Goal: Task Accomplishment & Management: Complete application form

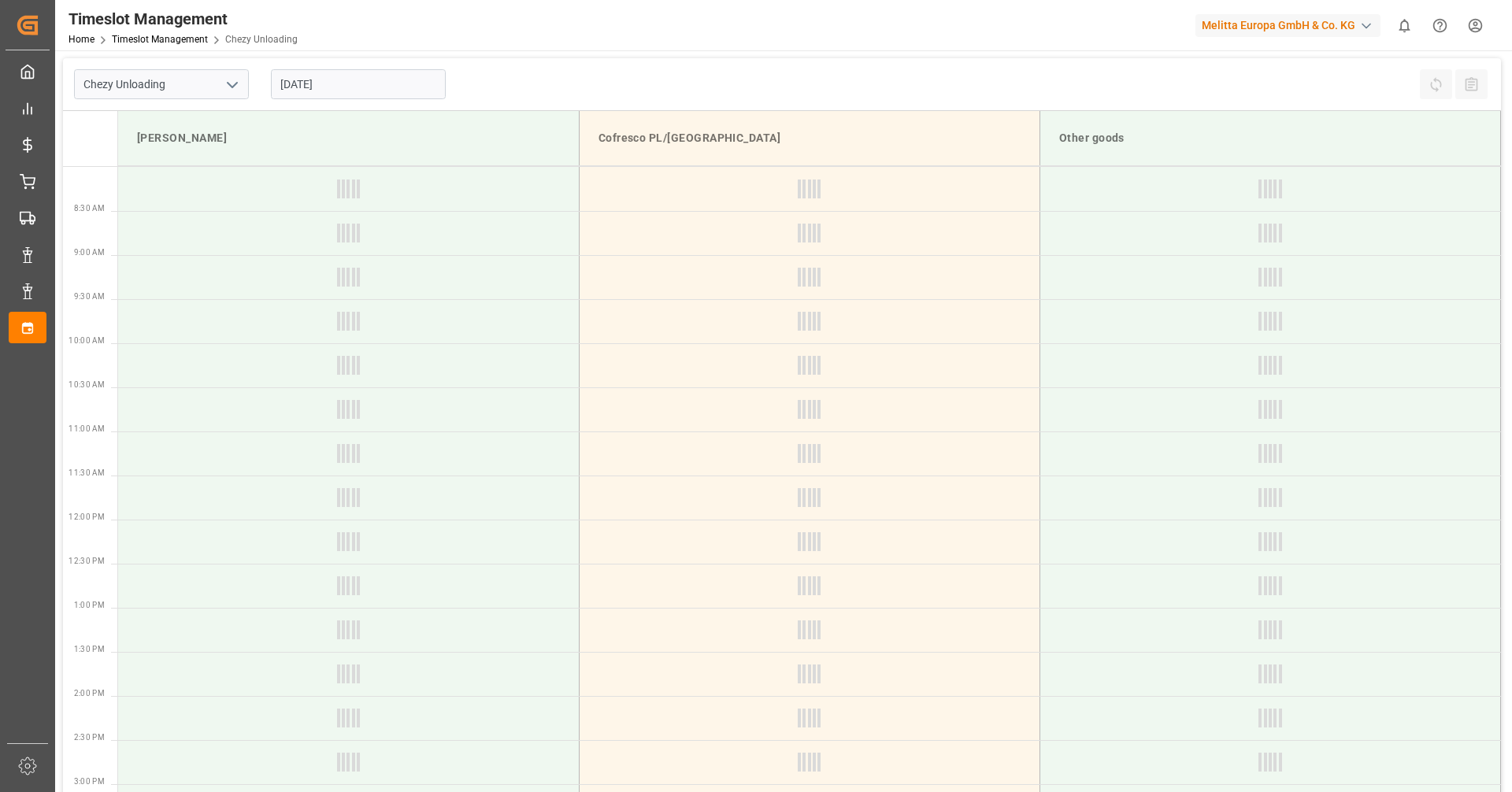
type input "Chezy Unloading"
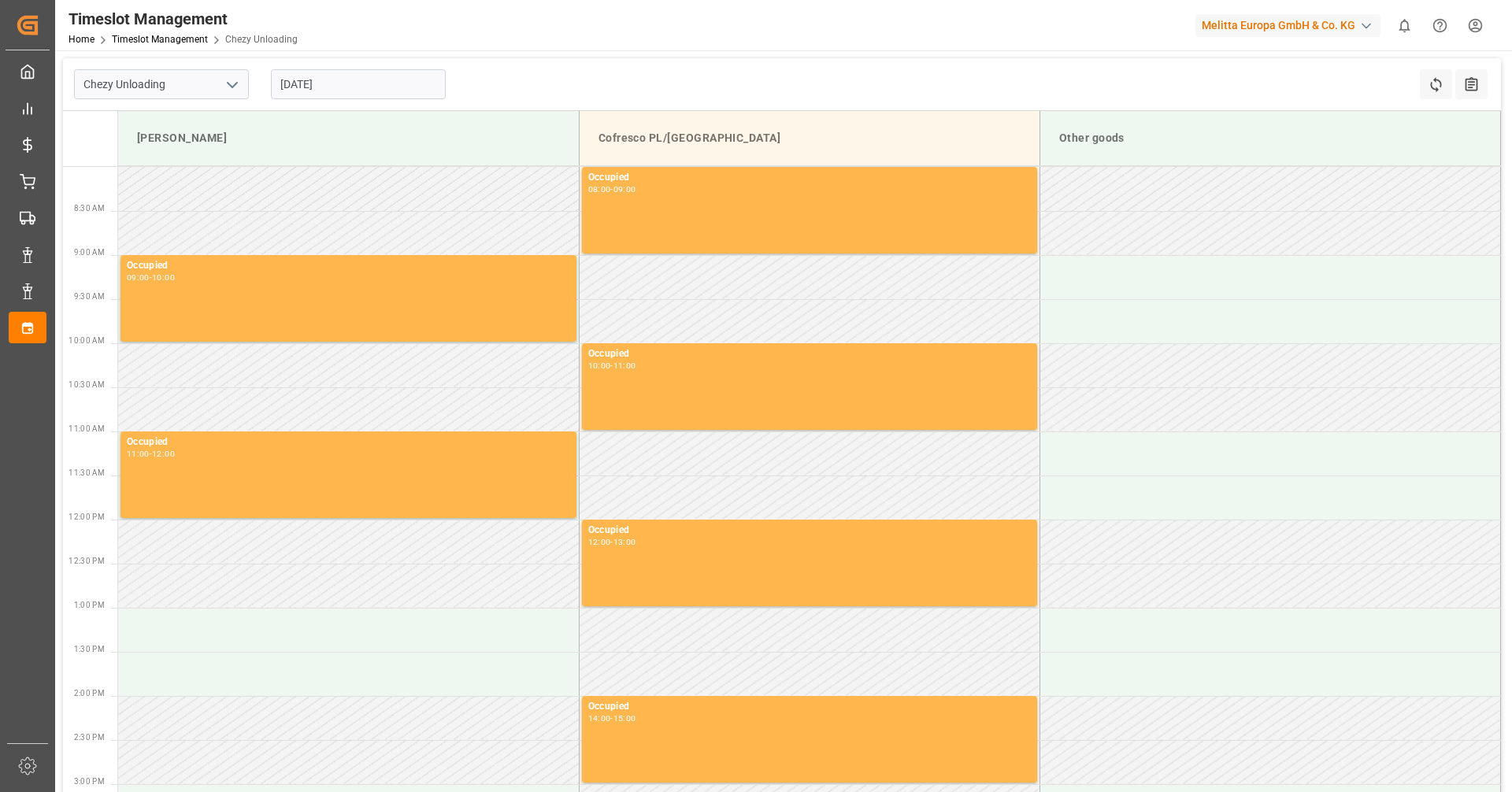
click at [405, 93] on input "[DATE]" at bounding box center [357, 84] width 174 height 30
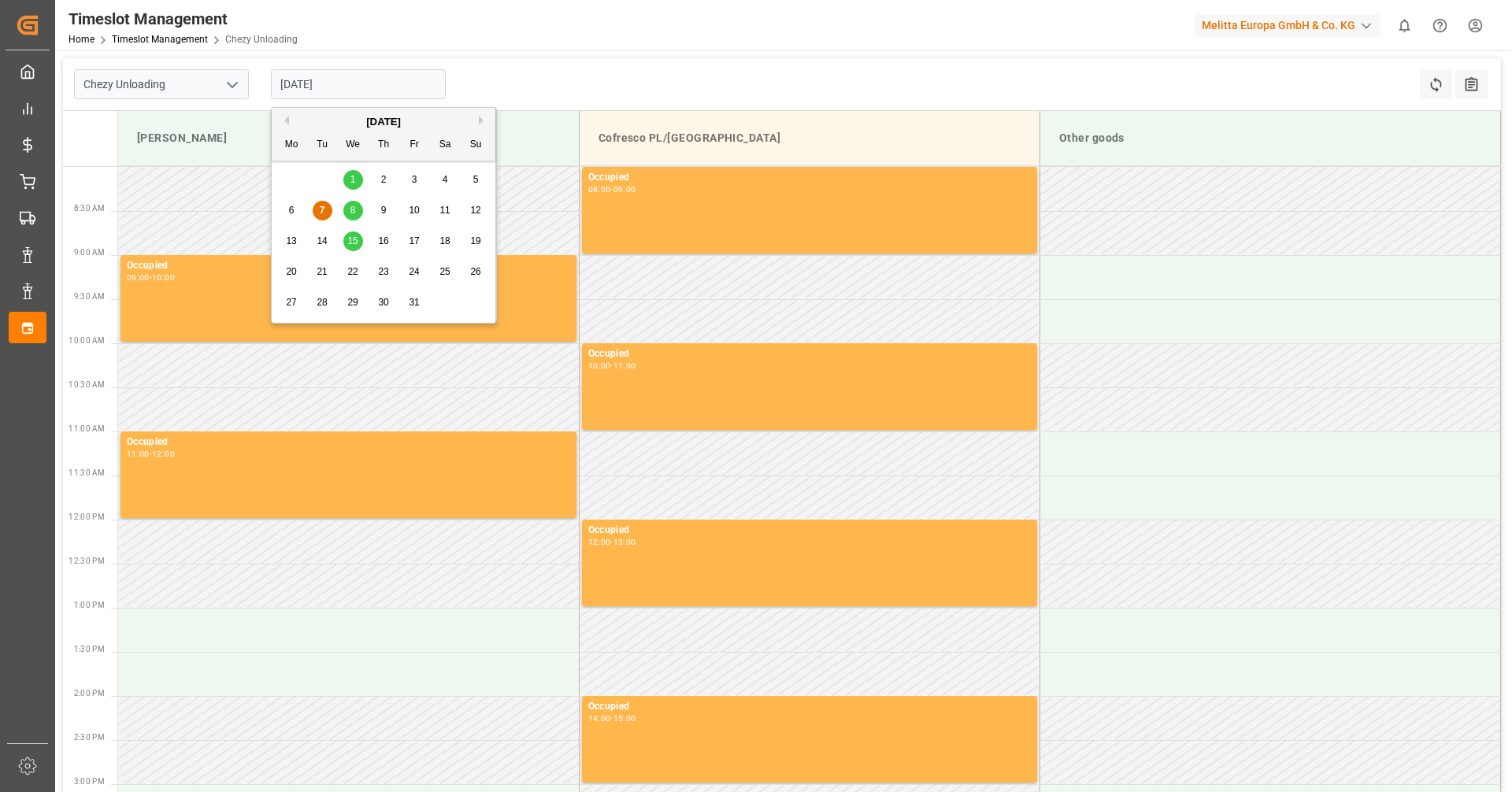
click at [353, 208] on span "8" at bounding box center [353, 210] width 5 height 11
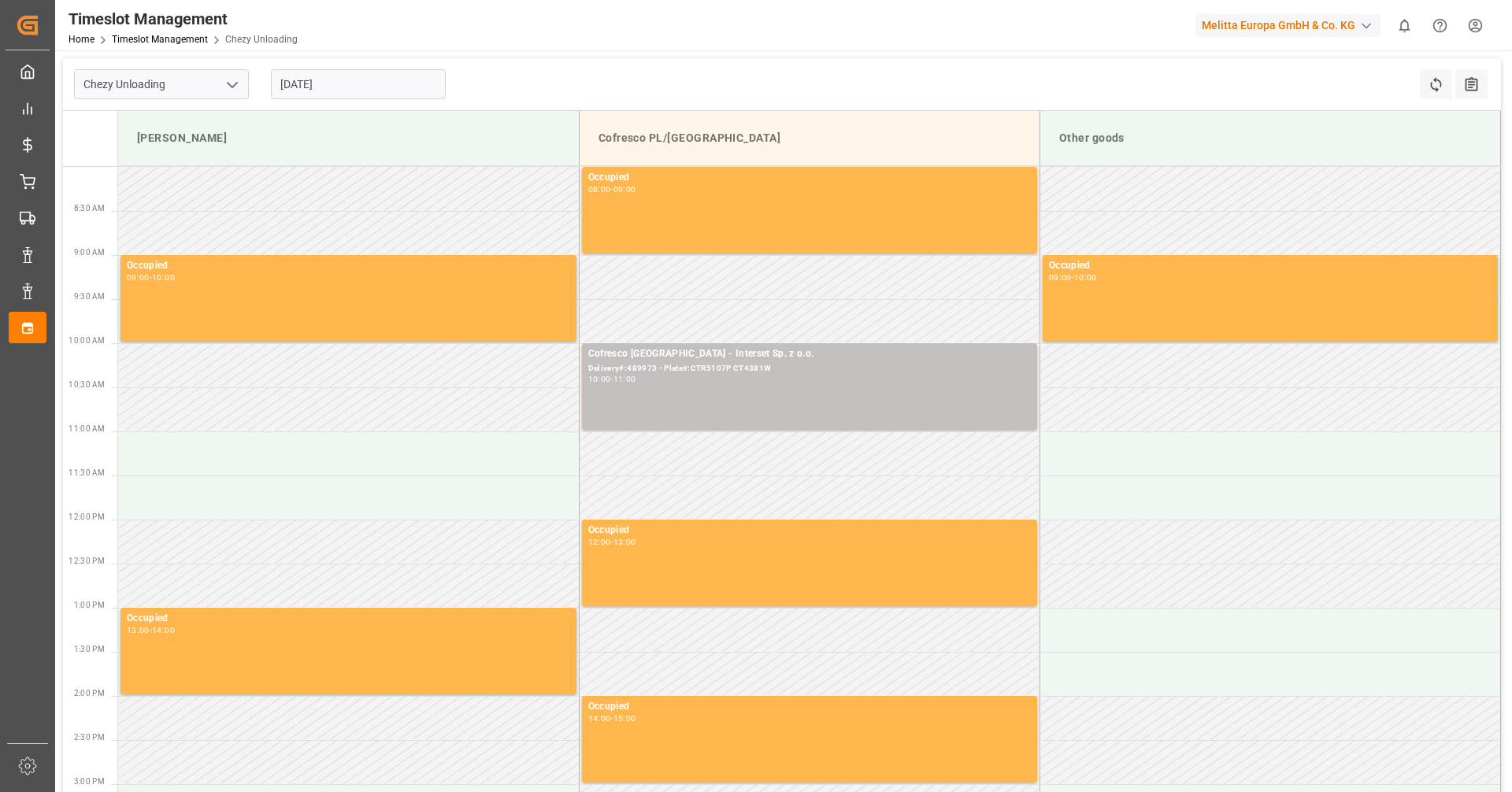
click at [344, 77] on input "[DATE]" at bounding box center [357, 84] width 174 height 30
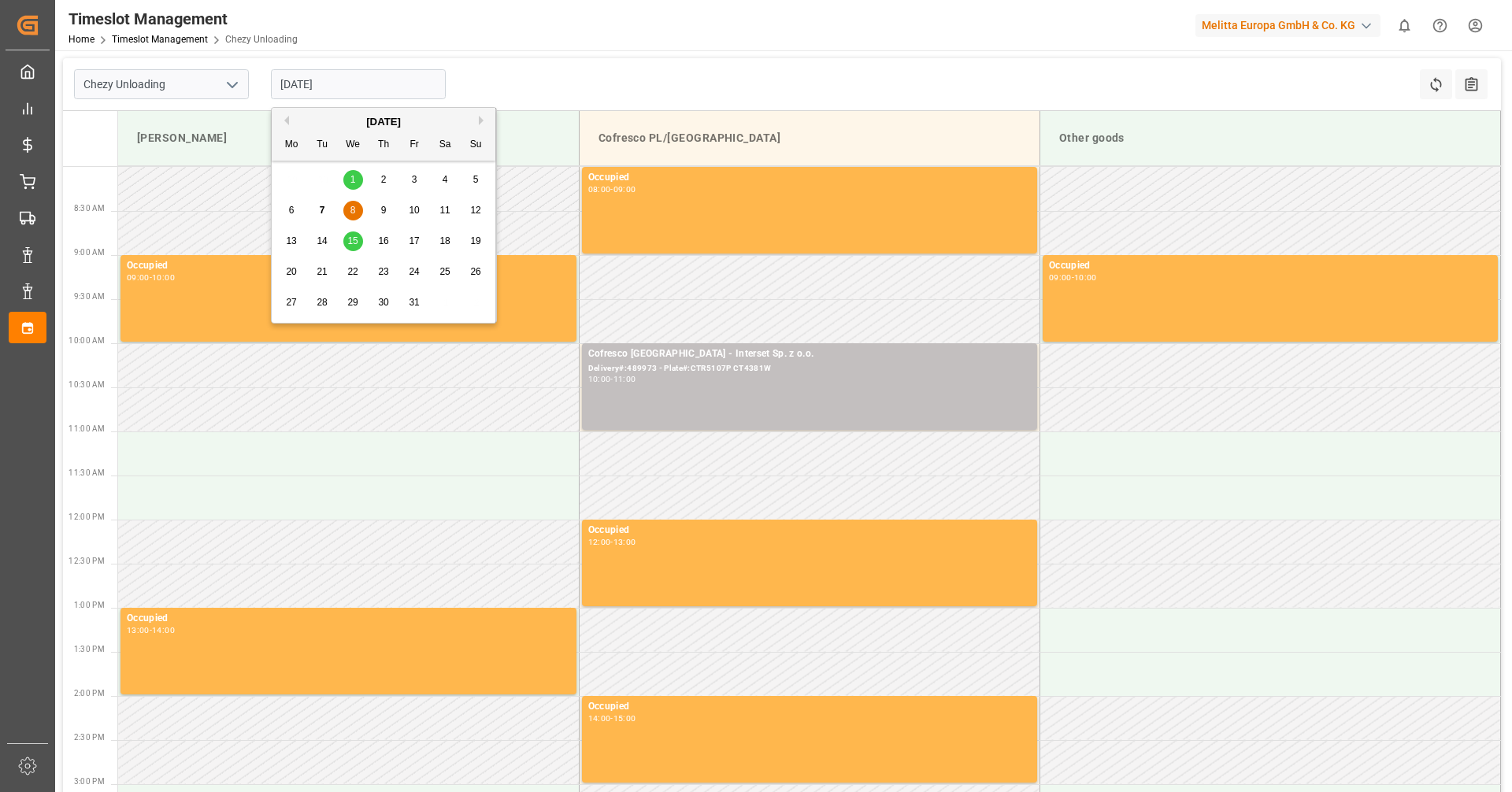
click at [417, 242] on span "17" at bounding box center [414, 241] width 10 height 11
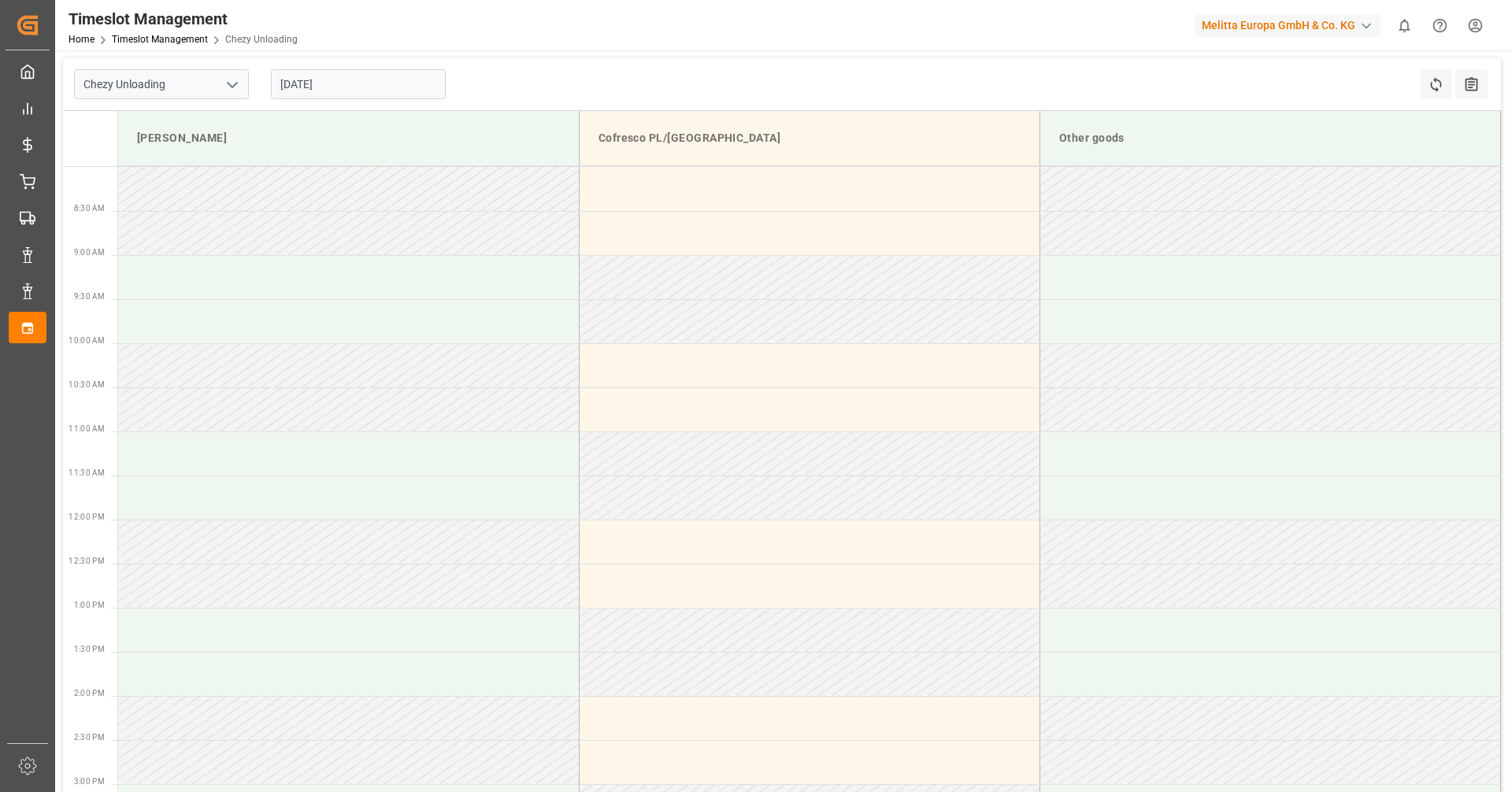
click at [345, 88] on input "[DATE]" at bounding box center [357, 84] width 174 height 30
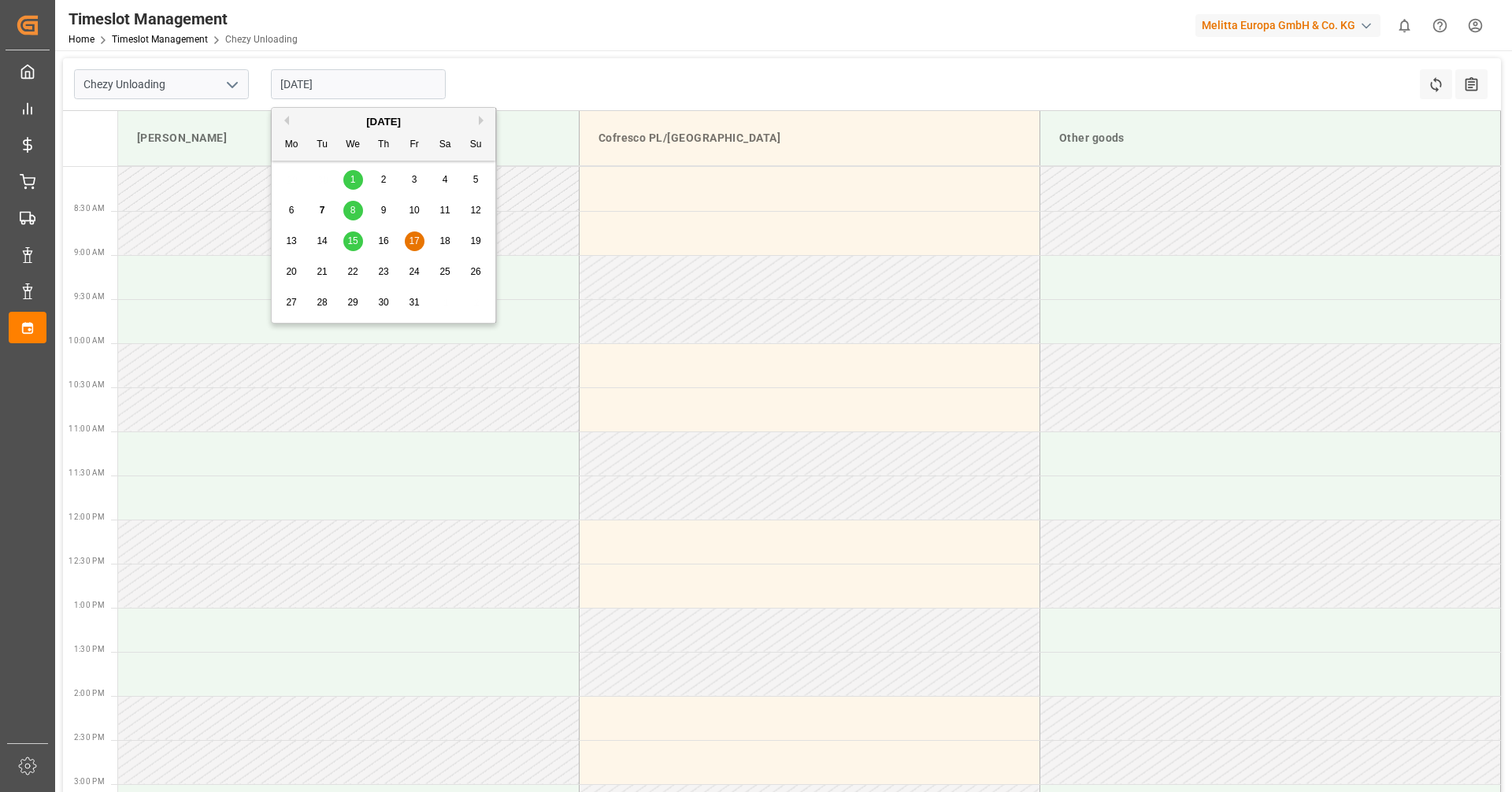
click at [422, 211] on div "10" at bounding box center [414, 211] width 20 height 19
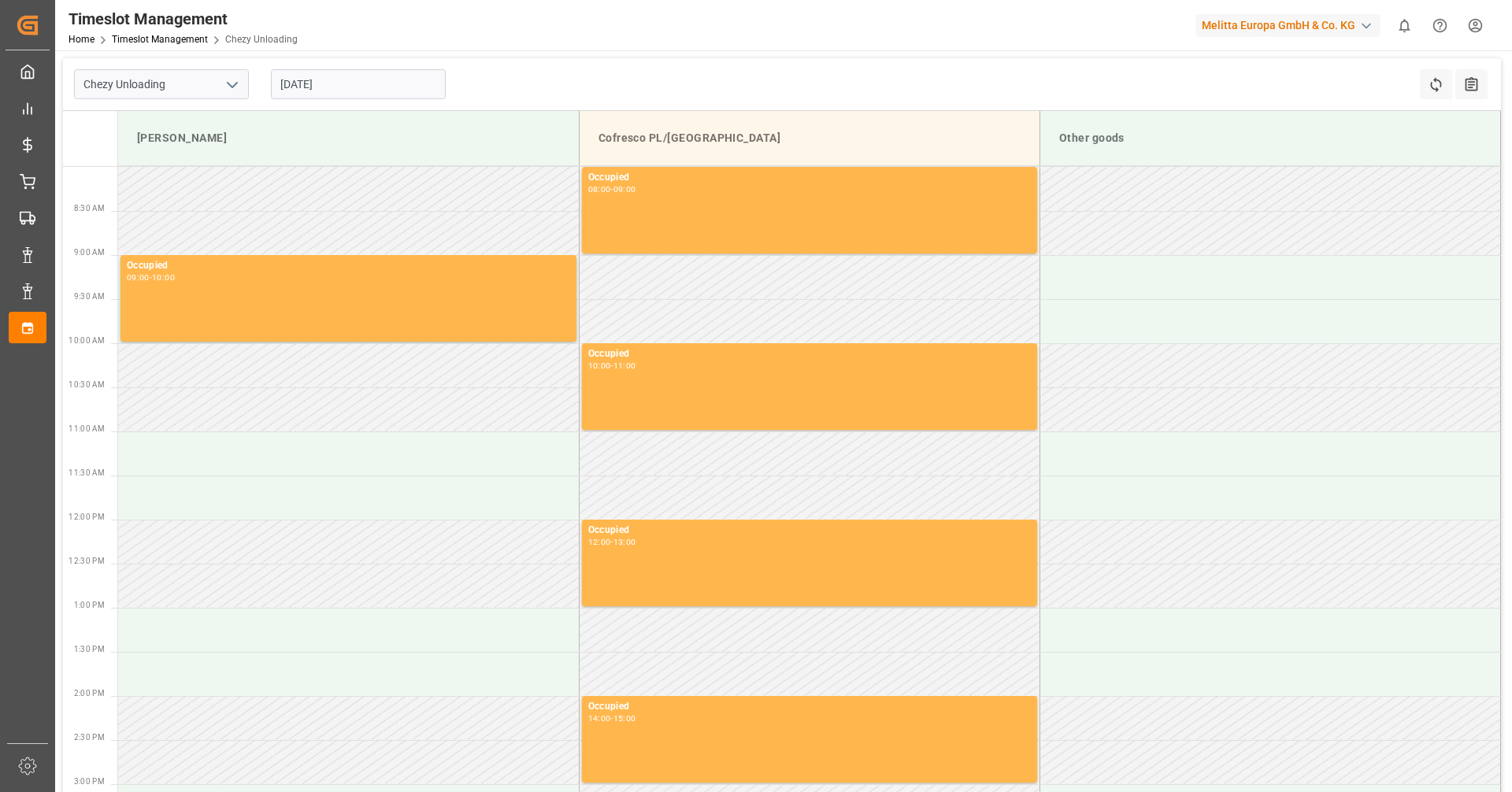
click at [353, 84] on input "[DATE]" at bounding box center [357, 84] width 174 height 30
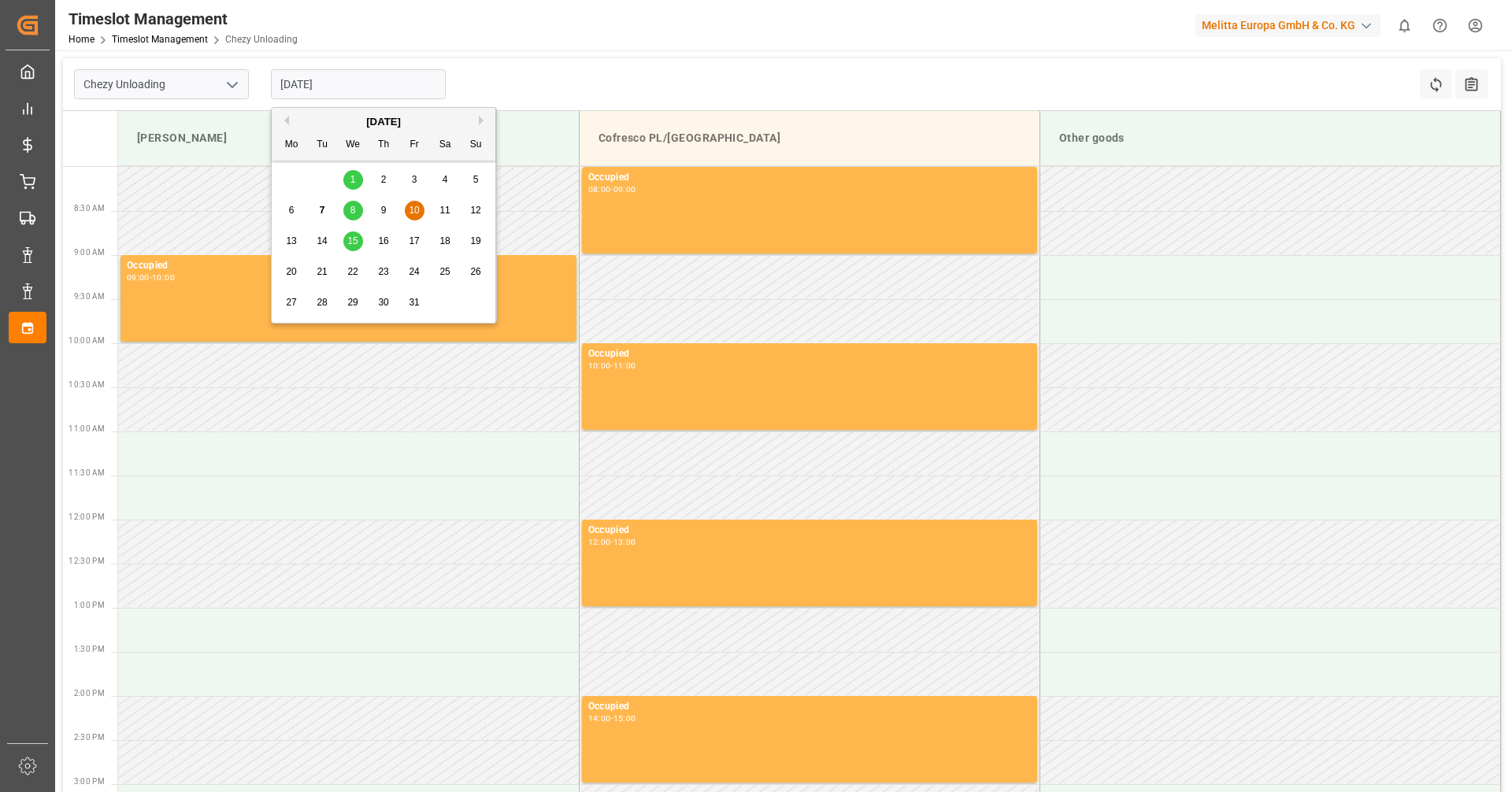
click at [381, 212] on span "9" at bounding box center [384, 210] width 5 height 11
type input "[DATE]"
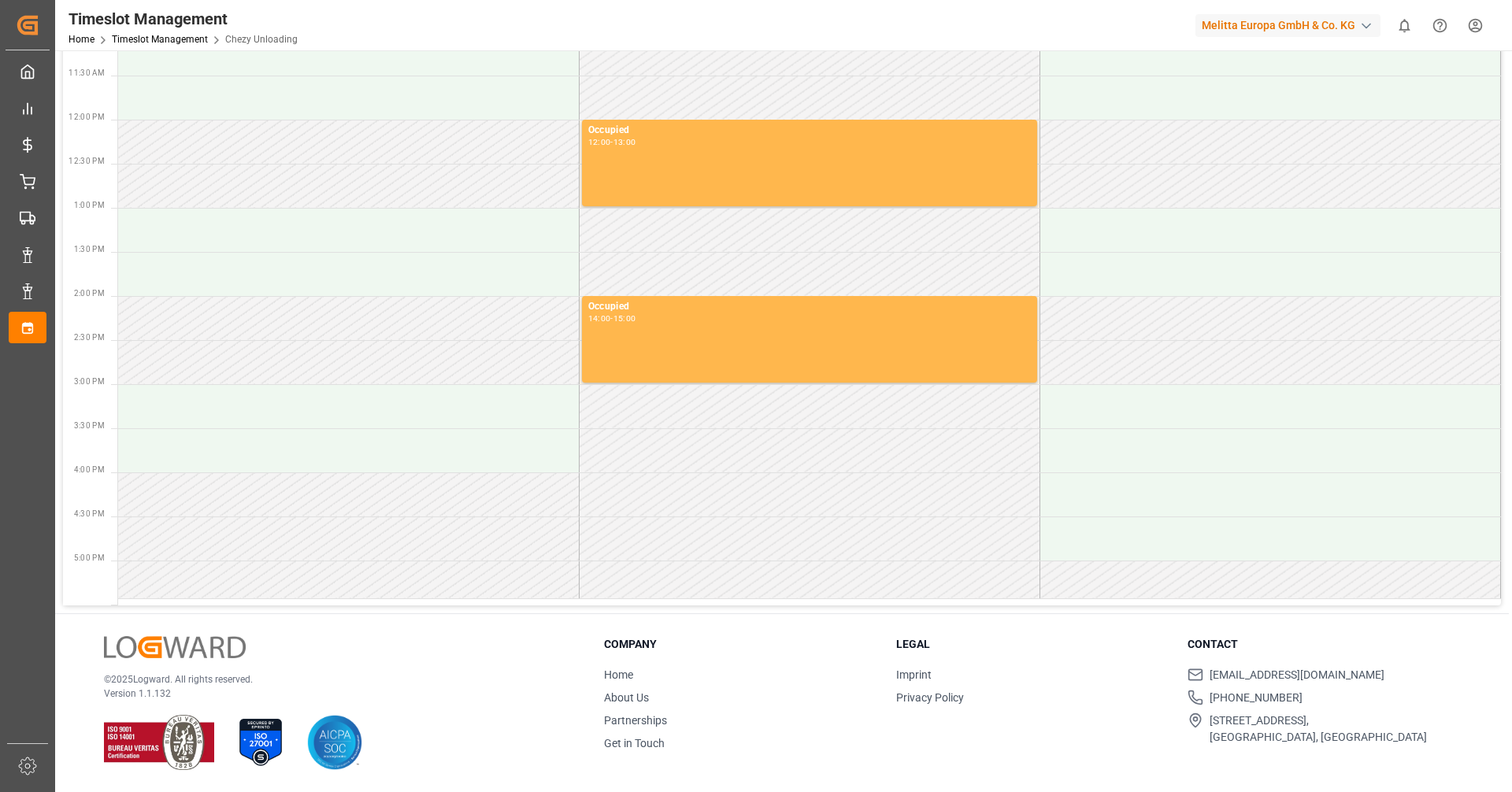
scroll to position [6, 0]
